Goal: Navigation & Orientation: Find specific page/section

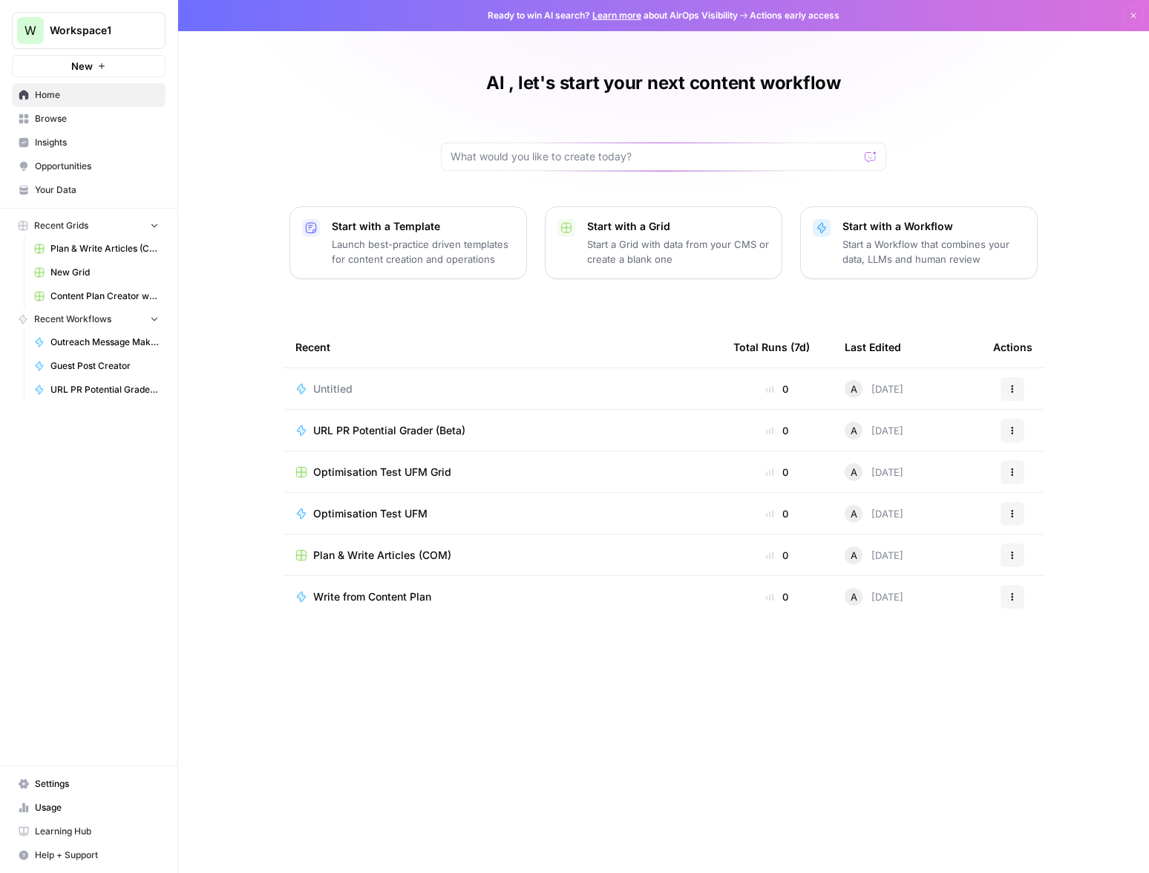
click at [77, 790] on span "Settings" at bounding box center [97, 783] width 124 height 13
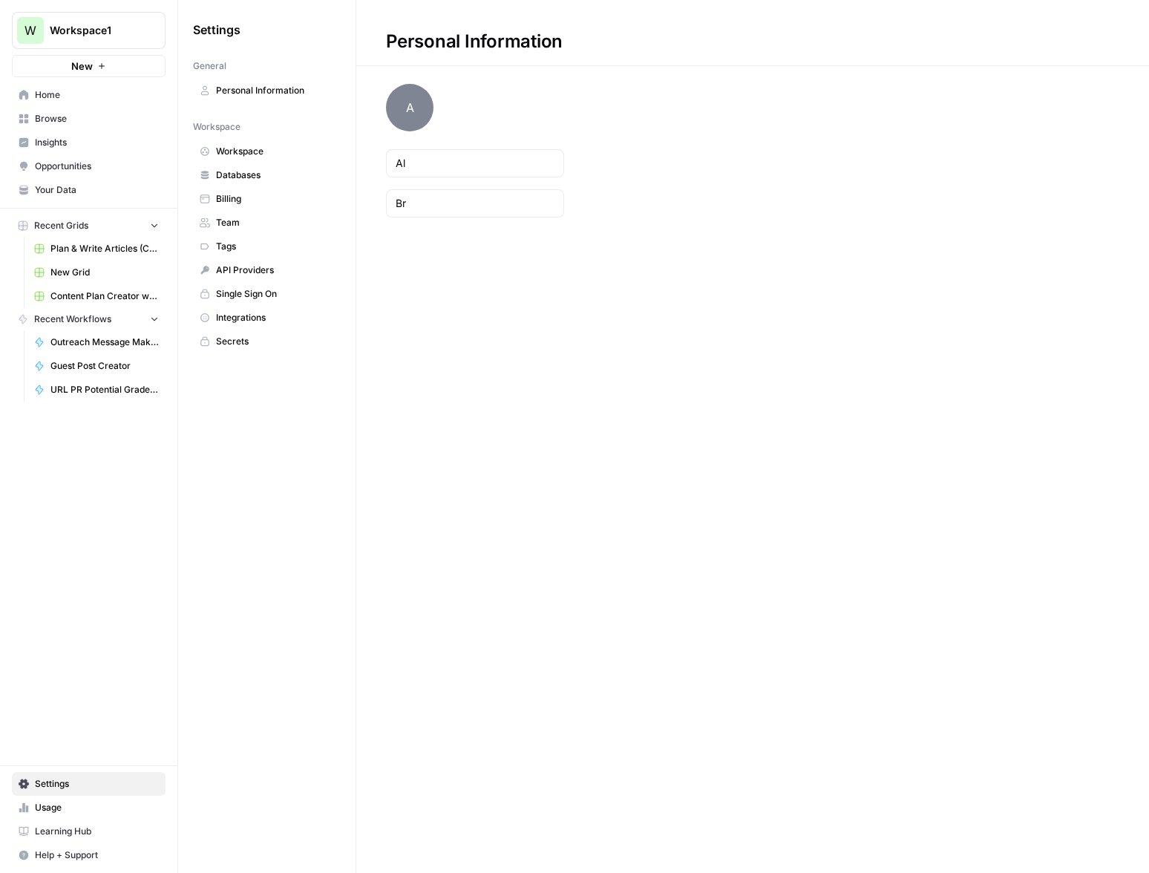
click at [95, 804] on span "Usage" at bounding box center [97, 807] width 124 height 13
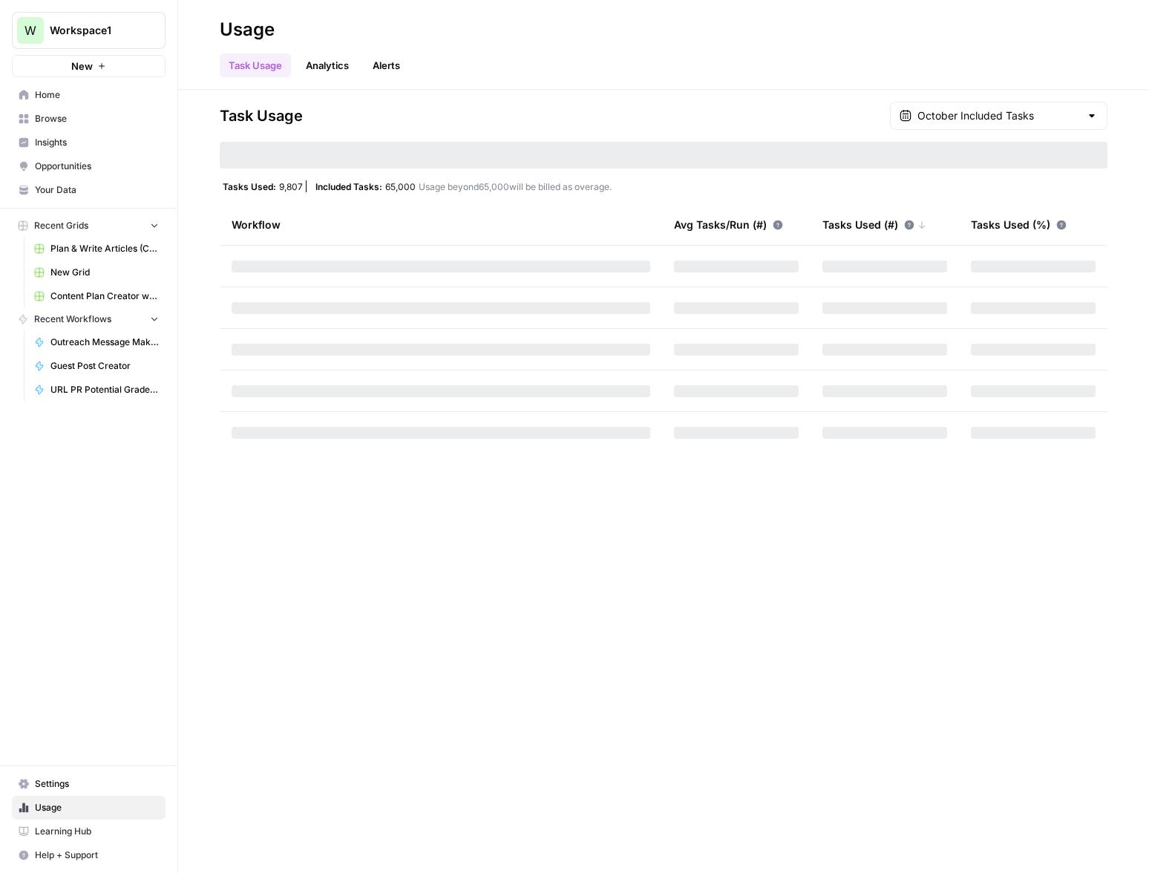
click at [96, 838] on link "Learning Hub" at bounding box center [89, 831] width 154 height 24
click at [39, 28] on div "W" at bounding box center [30, 30] width 27 height 27
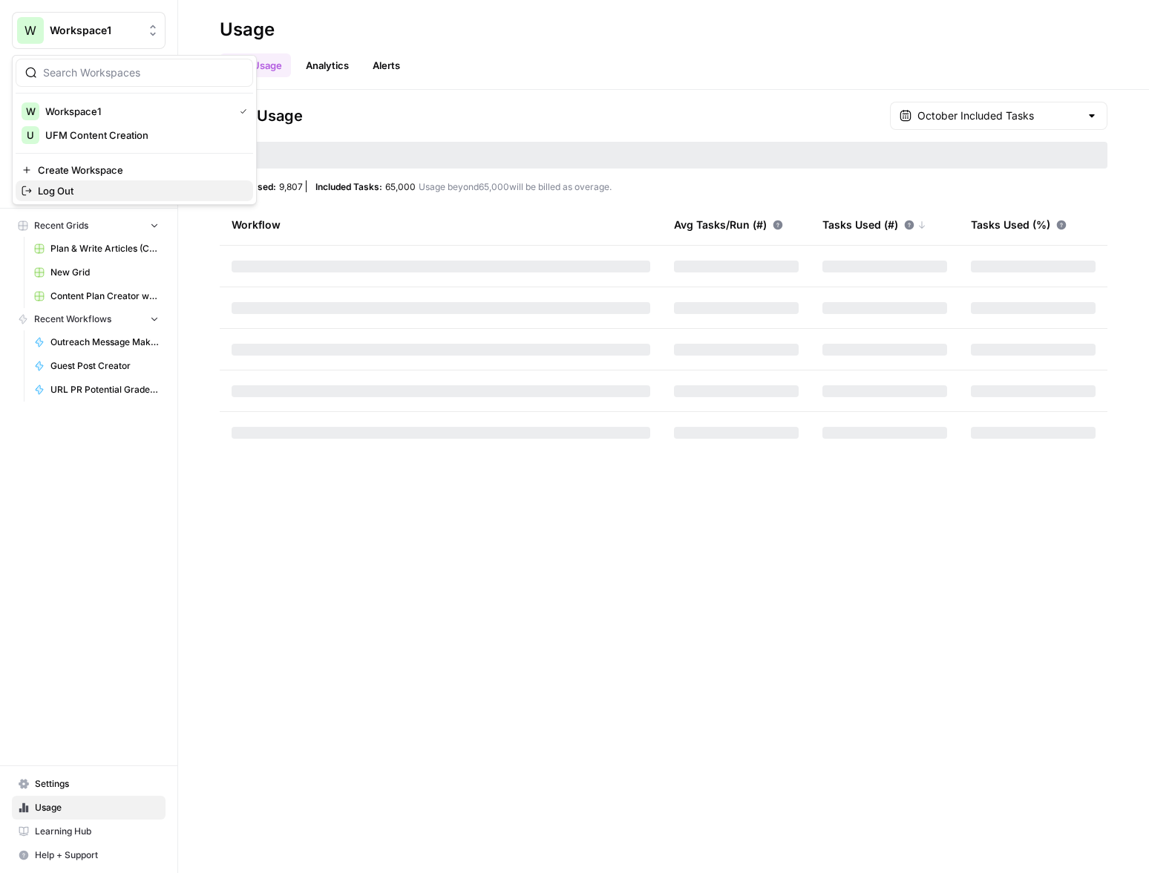
click at [71, 192] on span "Log Out" at bounding box center [139, 190] width 203 height 15
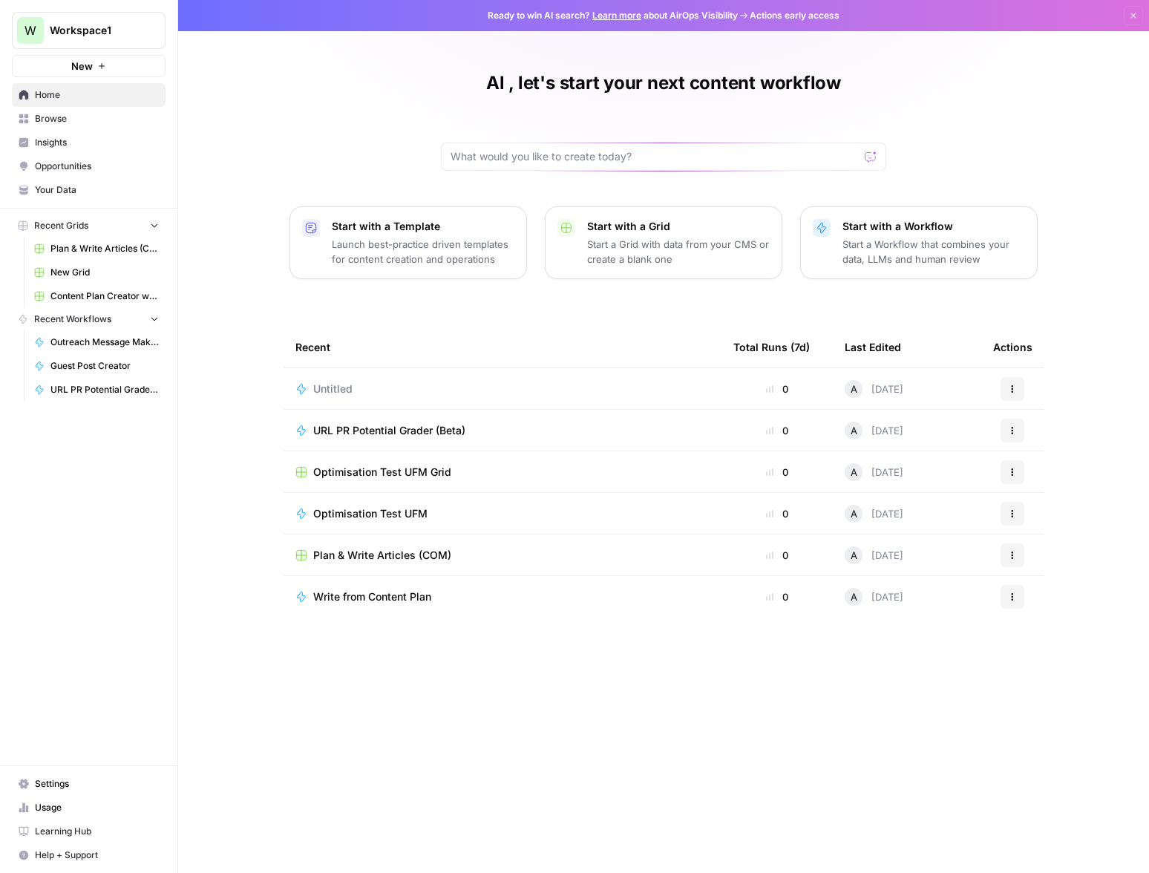
click at [73, 122] on span "Browse" at bounding box center [97, 118] width 124 height 13
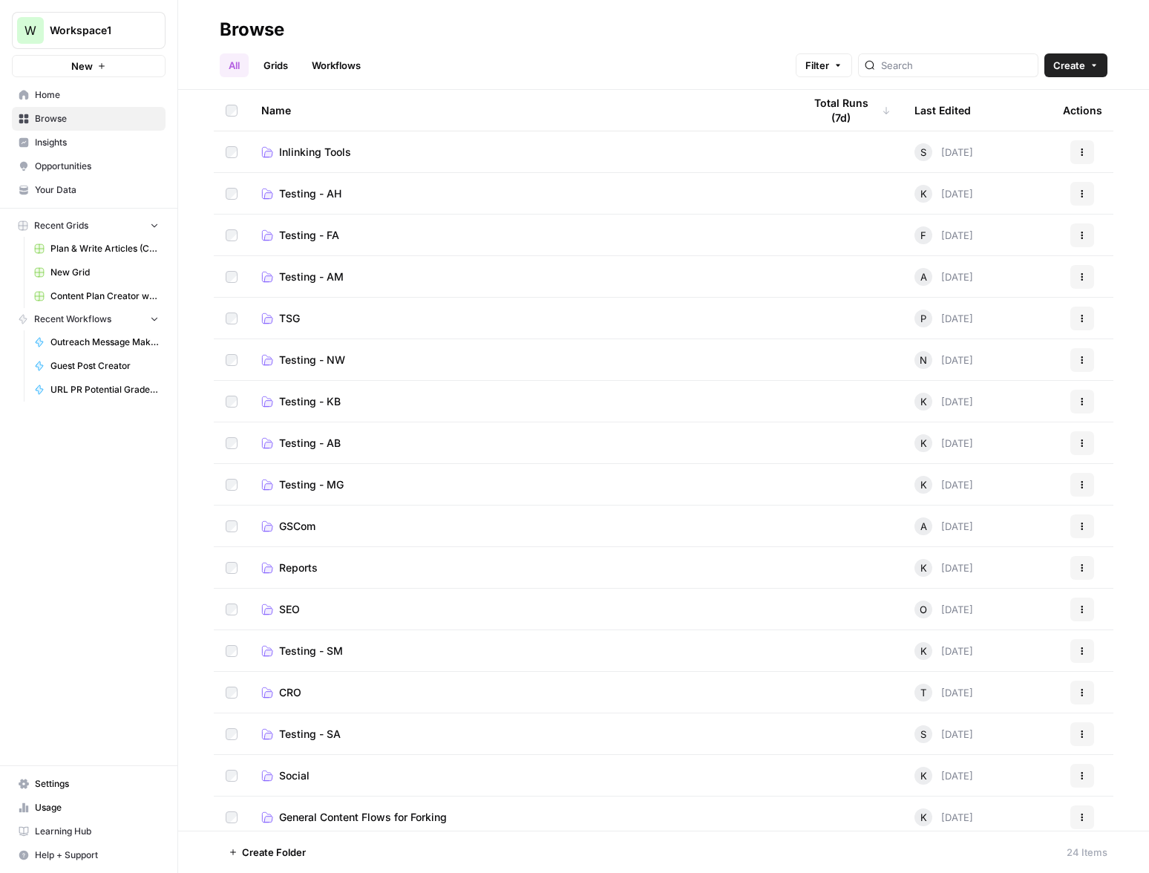
scroll to position [114, 0]
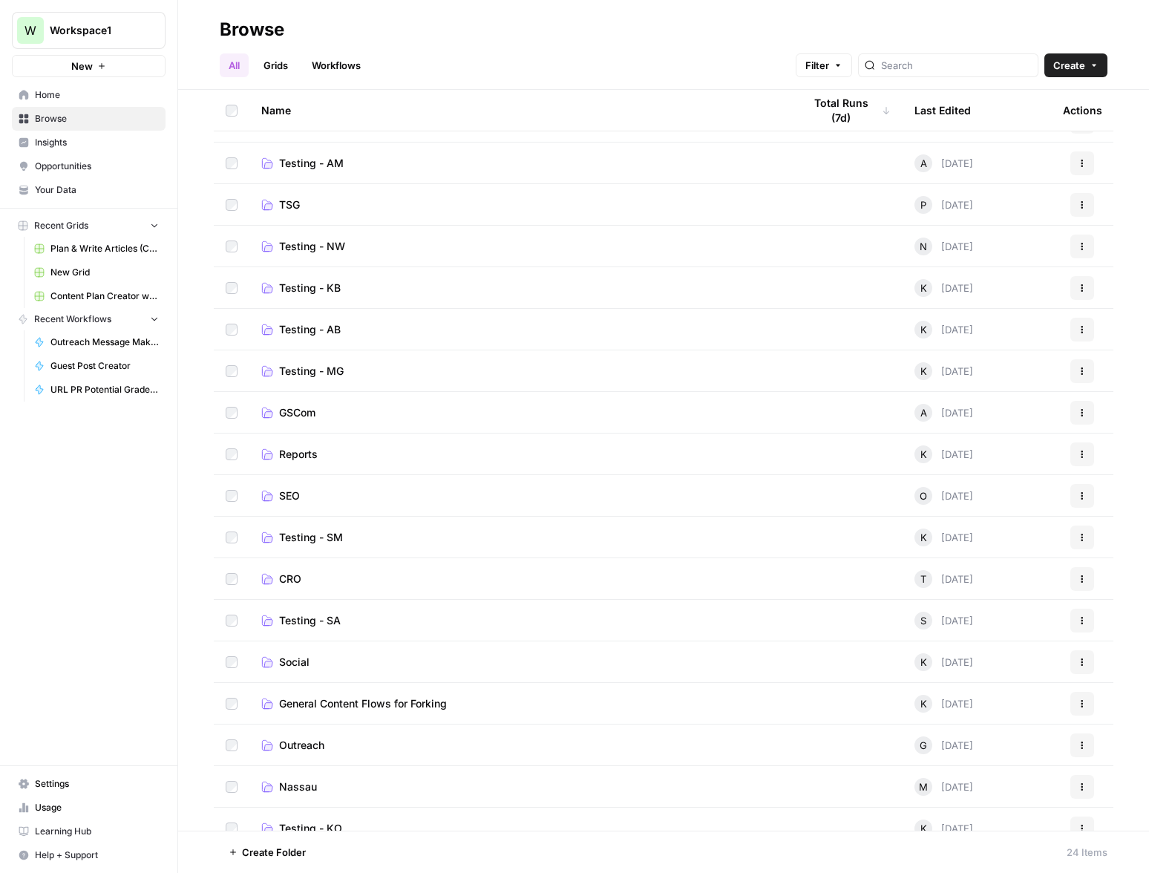
click at [286, 663] on span "Social" at bounding box center [294, 662] width 30 height 15
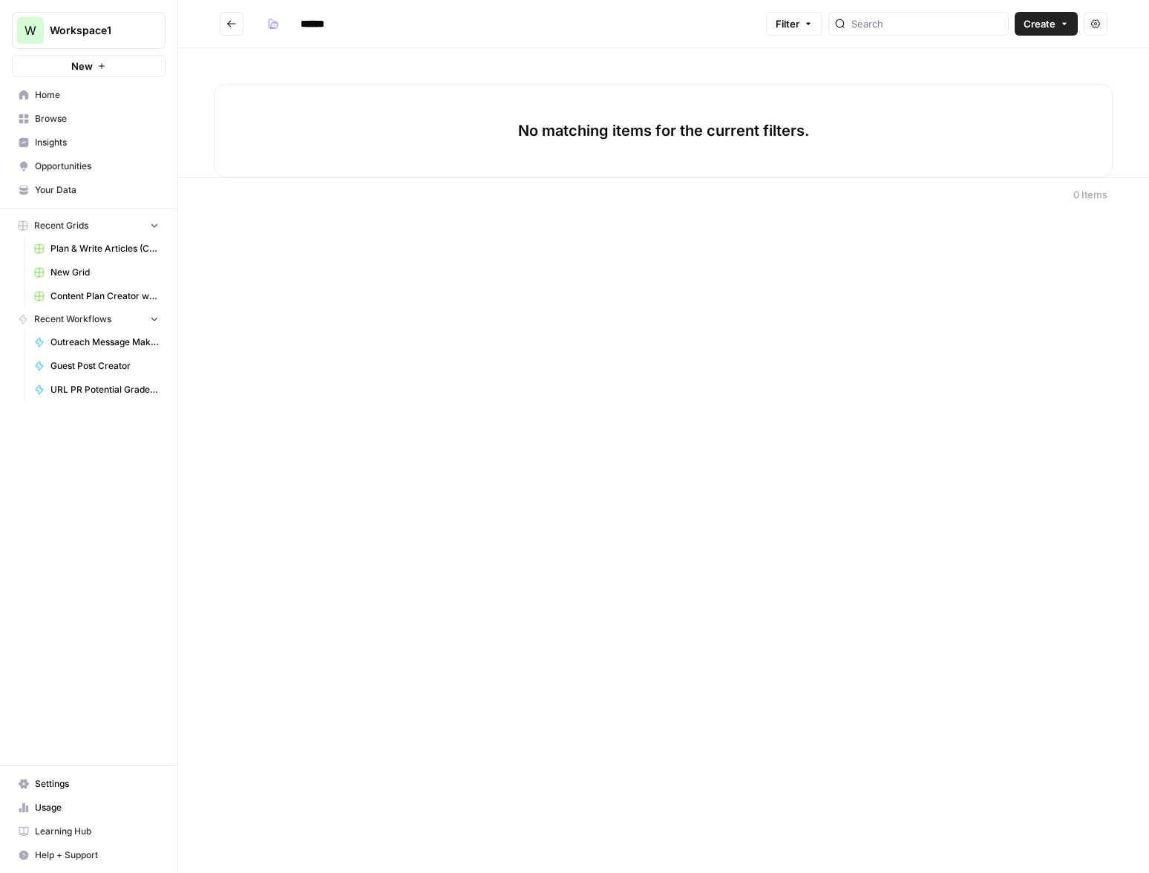
click at [229, 20] on icon "Go back" at bounding box center [231, 24] width 10 height 10
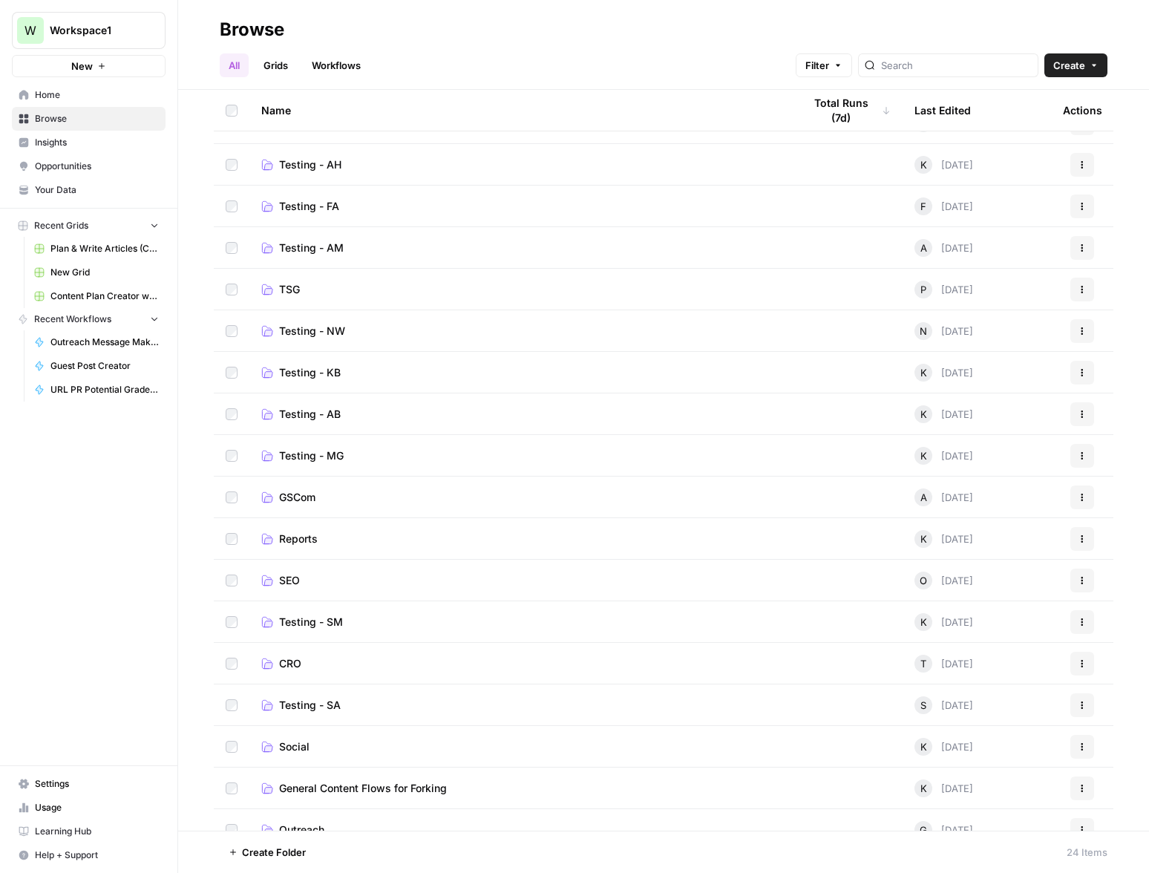
scroll to position [17, 0]
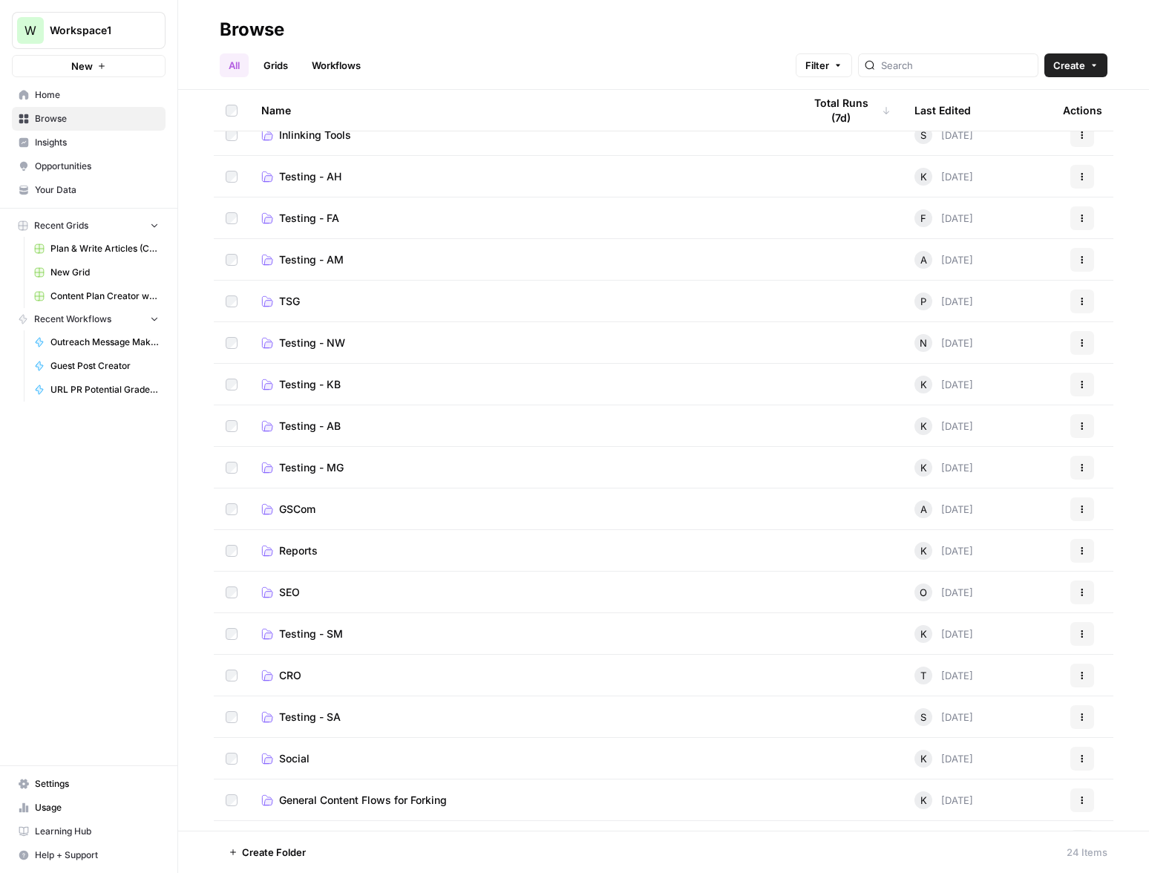
click at [279, 546] on span "Reports" at bounding box center [298, 550] width 39 height 15
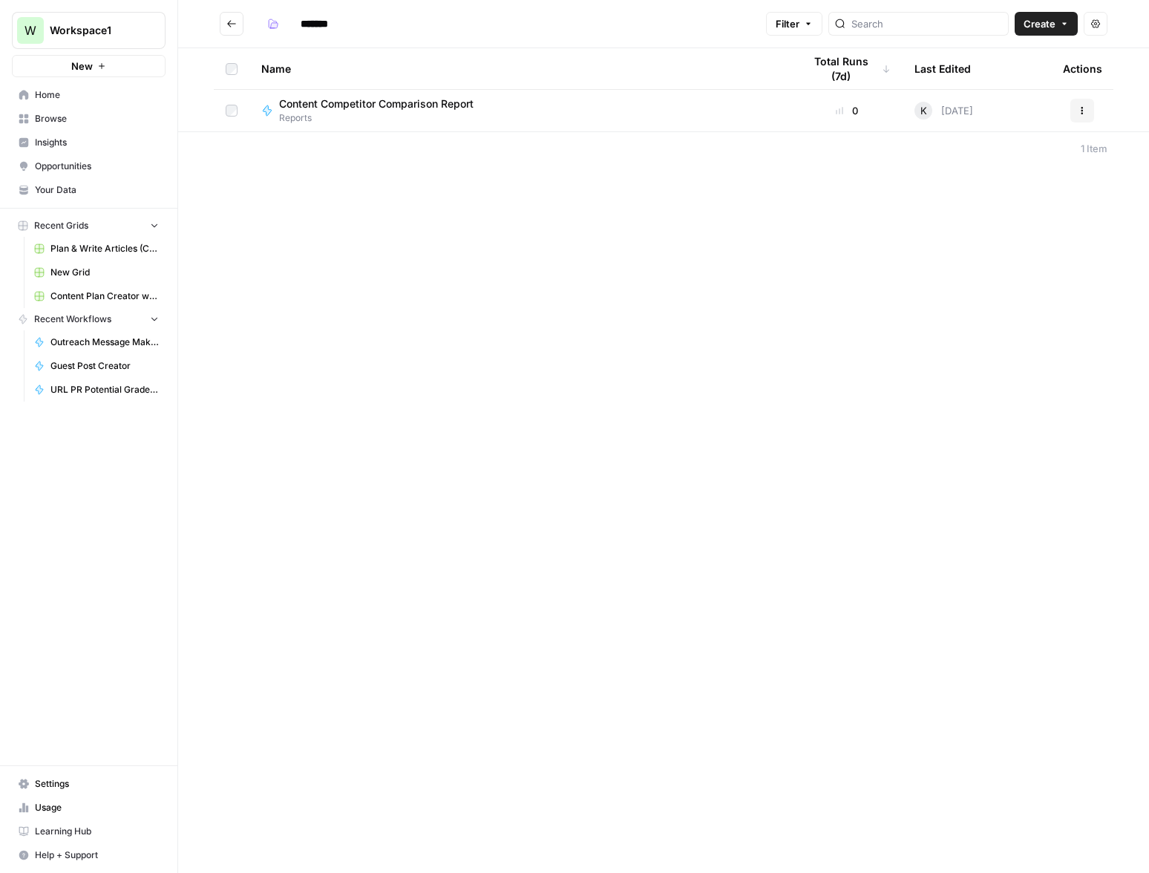
click at [227, 24] on icon "Go back" at bounding box center [231, 23] width 9 height 7
